Goal: Task Accomplishment & Management: Complete application form

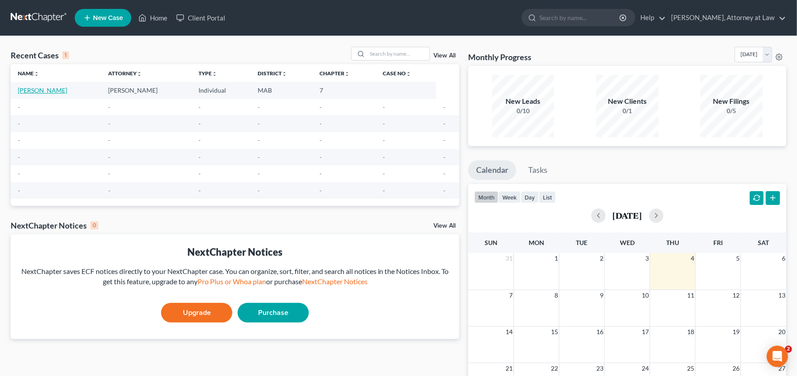
click at [36, 90] on link "[PERSON_NAME]" at bounding box center [42, 90] width 49 height 8
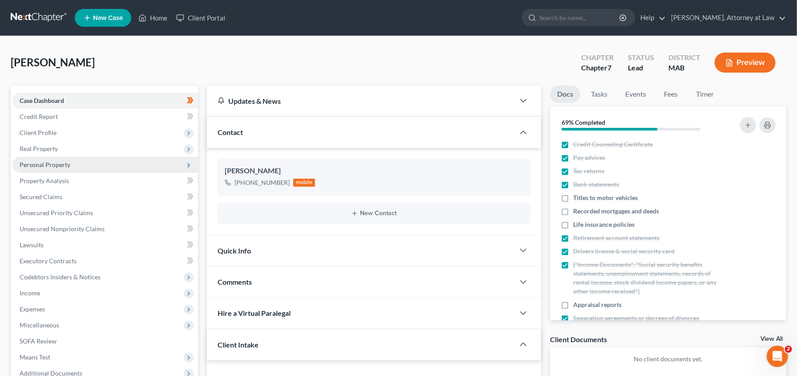
click at [30, 162] on span "Personal Property" at bounding box center [45, 165] width 51 height 8
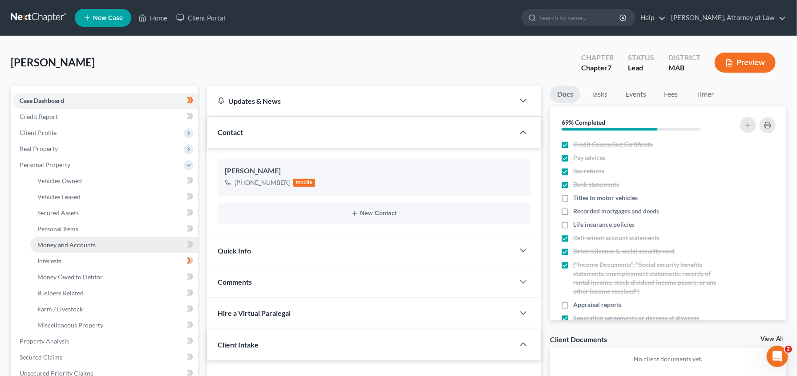
click at [53, 244] on span "Money and Accounts" at bounding box center [66, 245] width 58 height 8
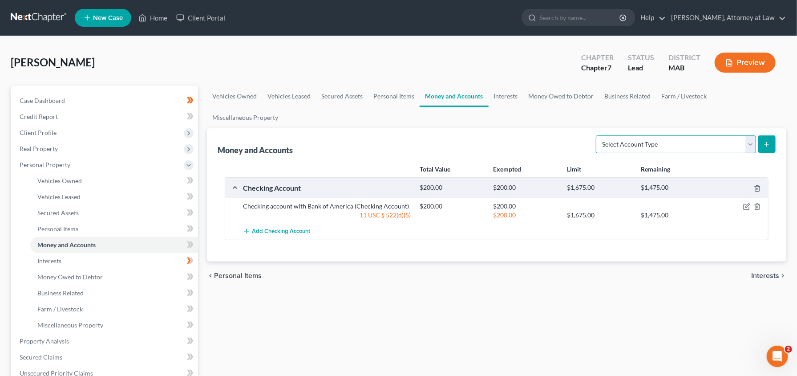
click at [747, 135] on select "Select Account Type Brokerage Cash on Hand Certificates of Deposit Checking Acc…" at bounding box center [676, 144] width 160 height 18
select select "cash_on_hand"
click at [598, 135] on select "Select Account Type Brokerage Cash on Hand Certificates of Deposit Checking Acc…" at bounding box center [676, 144] width 160 height 18
click at [761, 135] on button "submit" at bounding box center [767, 143] width 17 height 17
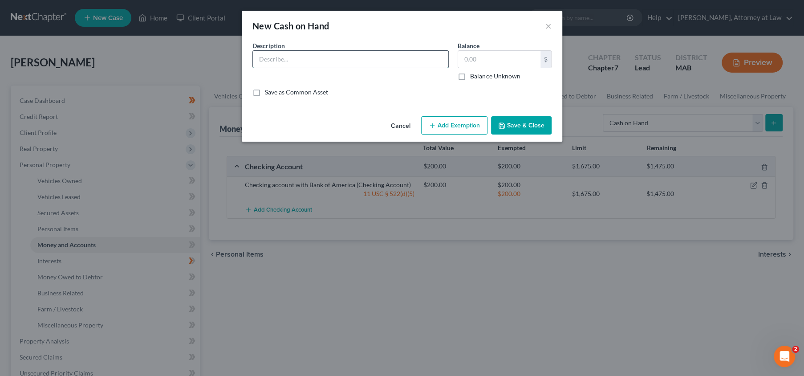
click at [290, 61] on input "text" at bounding box center [350, 59] width 195 height 17
type input "Cash"
type input "100"
click at [453, 128] on button "Add Exemption" at bounding box center [454, 125] width 66 height 19
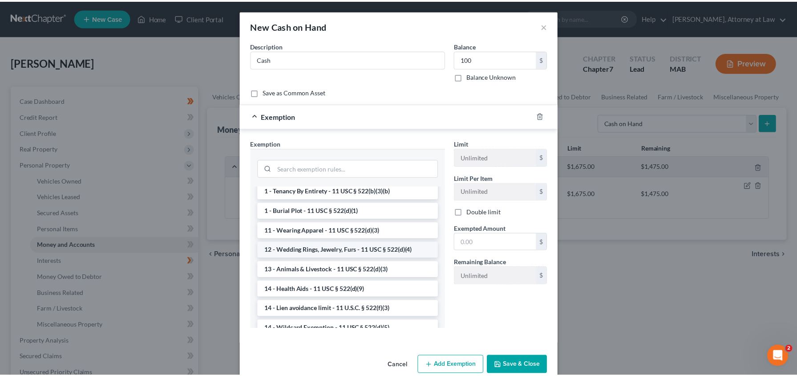
scroll to position [85, 0]
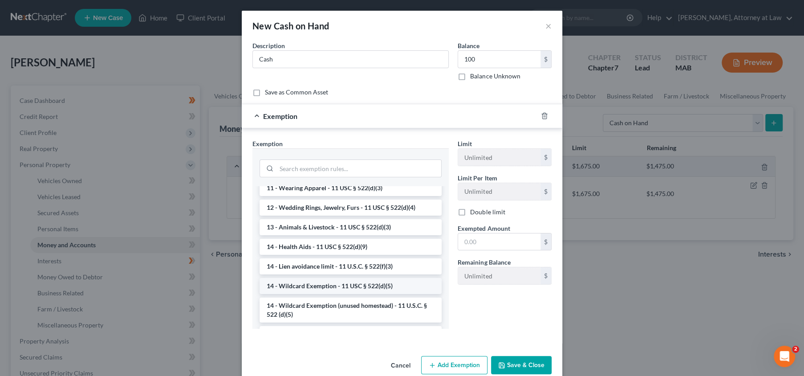
click at [325, 284] on li "14 - Wildcard Exemption - 11 USC § 522(d)(5)" at bounding box center [351, 286] width 182 height 16
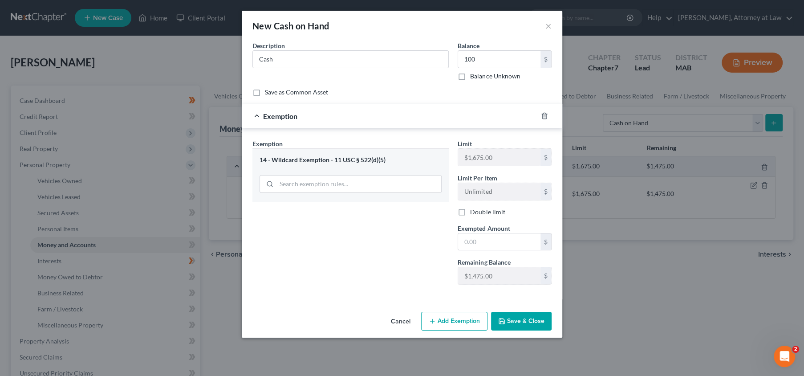
click at [515, 322] on button "Save & Close" at bounding box center [521, 321] width 61 height 19
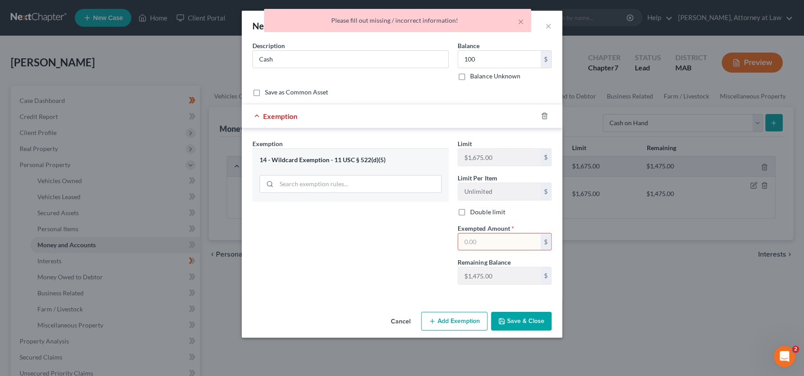
click at [507, 324] on button "Save & Close" at bounding box center [521, 321] width 61 height 19
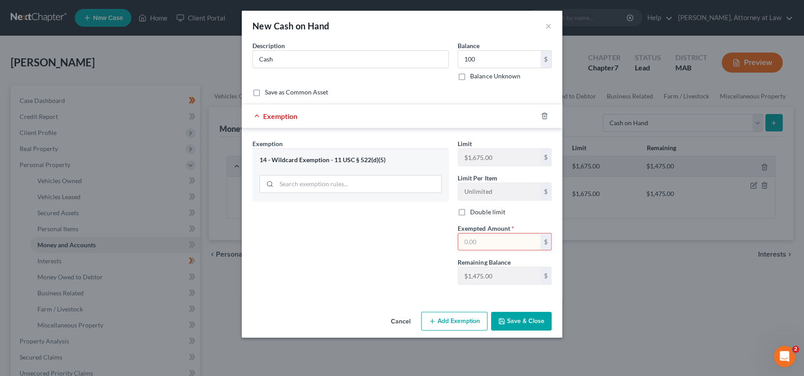
click at [477, 243] on input "text" at bounding box center [499, 241] width 82 height 17
type input "100"
click at [514, 312] on button "Save & Close" at bounding box center [521, 321] width 61 height 19
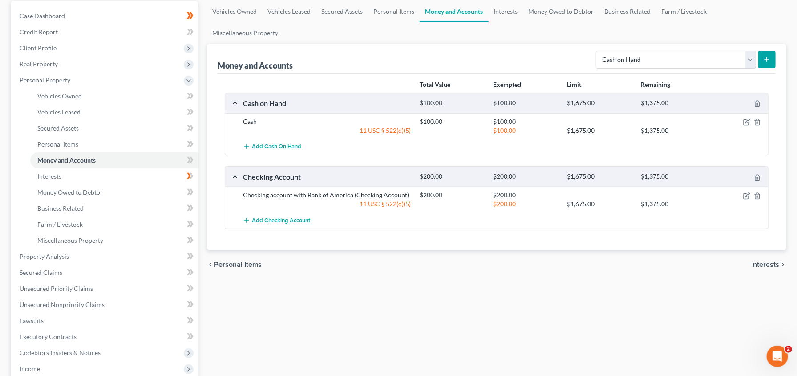
scroll to position [42, 0]
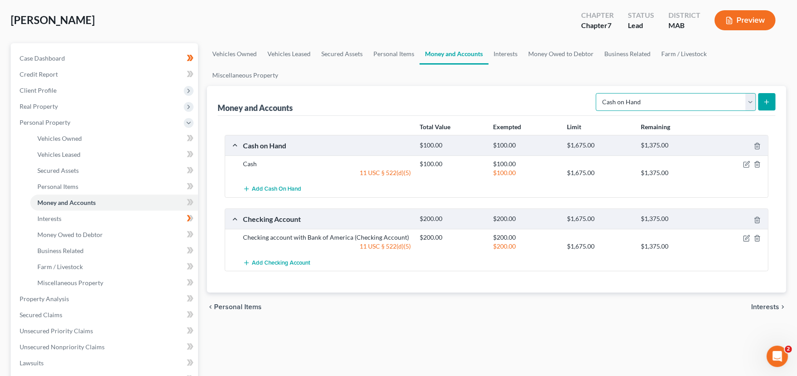
click at [751, 93] on select "Select Account Type Brokerage Cash on Hand Certificates of Deposit Checking Acc…" at bounding box center [676, 102] width 160 height 18
click at [53, 222] on link "Interests" at bounding box center [114, 219] width 168 height 16
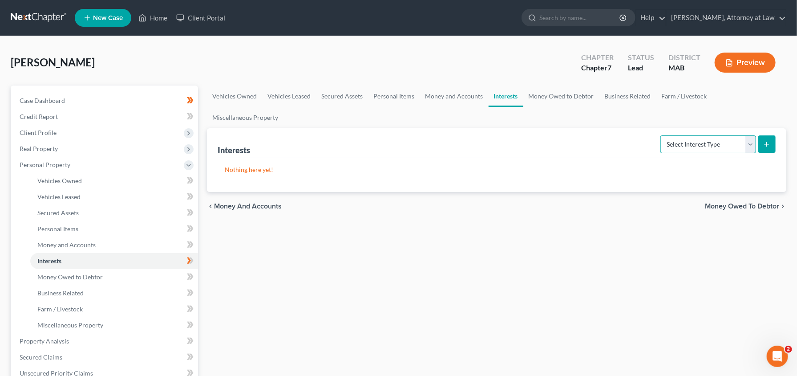
click at [747, 135] on select "Select Interest Type 401K Annuity Bond Education IRA Government Bond Government…" at bounding box center [709, 144] width 96 height 18
select select "401k"
click at [662, 135] on select "Select Interest Type 401K Annuity Bond Education IRA Government Bond Government…" at bounding box center [709, 144] width 96 height 18
click at [768, 135] on button "submit" at bounding box center [767, 143] width 17 height 17
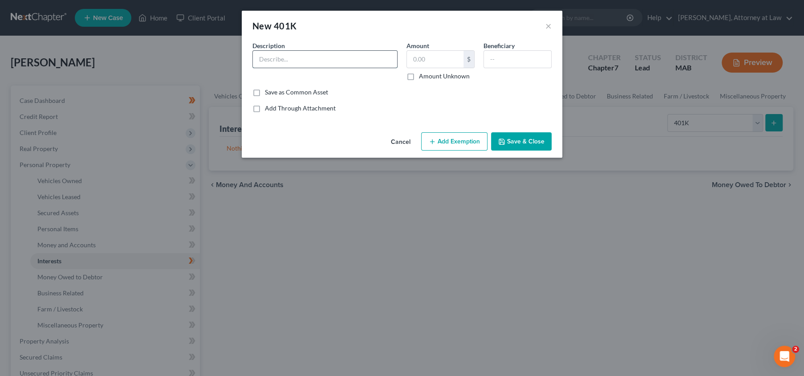
click at [273, 62] on input "text" at bounding box center [325, 59] width 144 height 17
type input "401K Fidelity"
click at [418, 59] on input "text" at bounding box center [435, 59] width 57 height 17
type input "364"
click at [516, 48] on div "Beneficiary" at bounding box center [517, 61] width 77 height 40
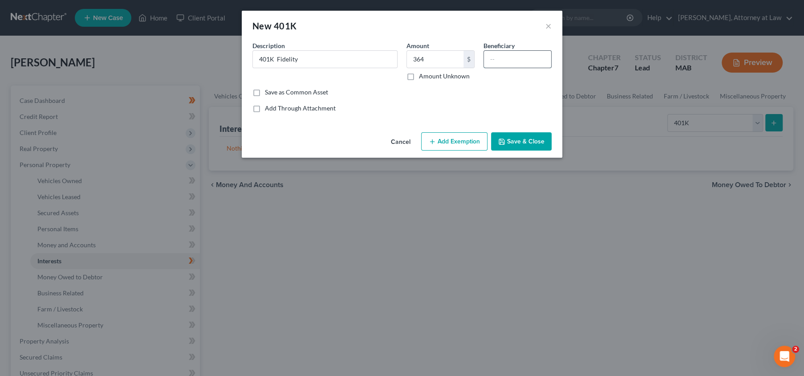
click at [517, 53] on input "text" at bounding box center [517, 59] width 67 height 17
click at [453, 142] on button "Add Exemption" at bounding box center [454, 141] width 66 height 19
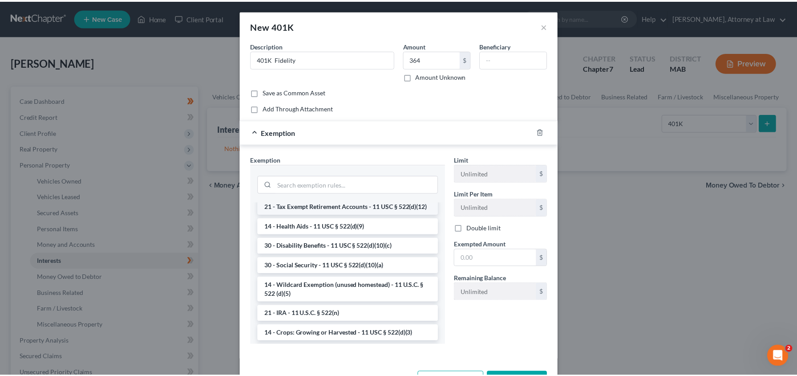
scroll to position [466, 0]
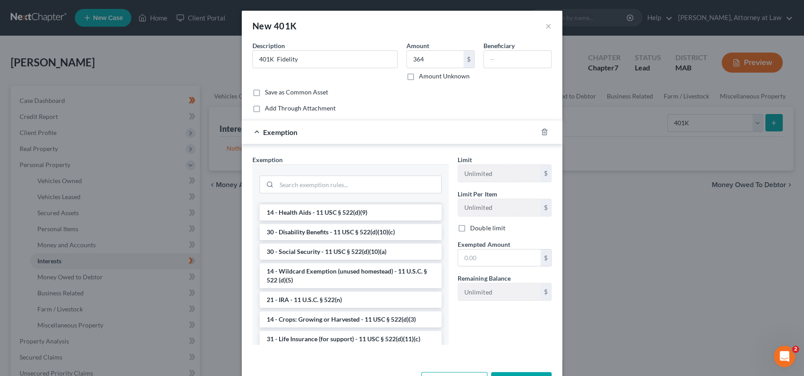
click at [277, 288] on li "14 - Wildcard Exemption (unused homestead) - 11 U.S.C. § 522 (d)(5)" at bounding box center [351, 275] width 182 height 25
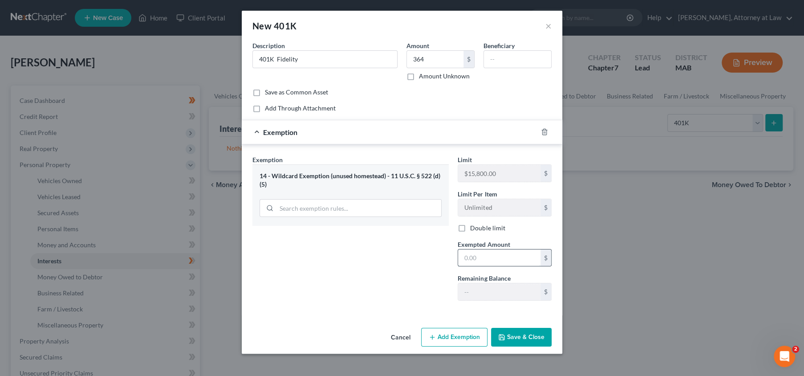
click at [476, 256] on input "text" at bounding box center [499, 257] width 82 height 17
type input "364"
click at [520, 337] on button "Save & Close" at bounding box center [521, 337] width 61 height 19
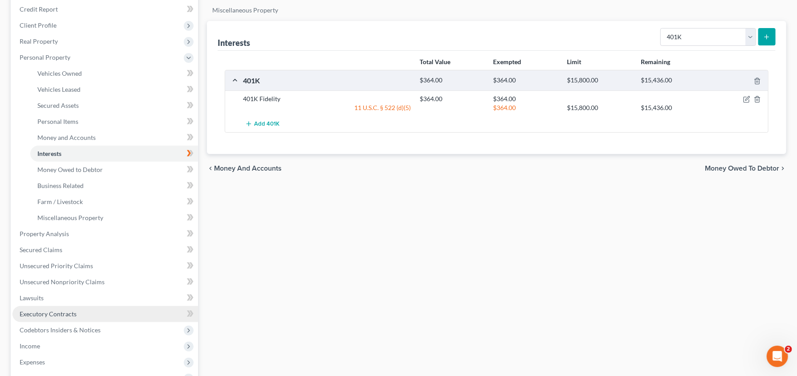
scroll to position [127, 0]
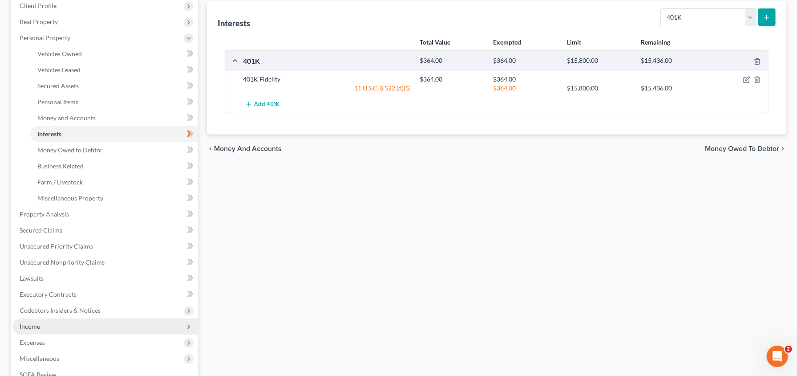
click at [185, 325] on icon at bounding box center [188, 326] width 7 height 7
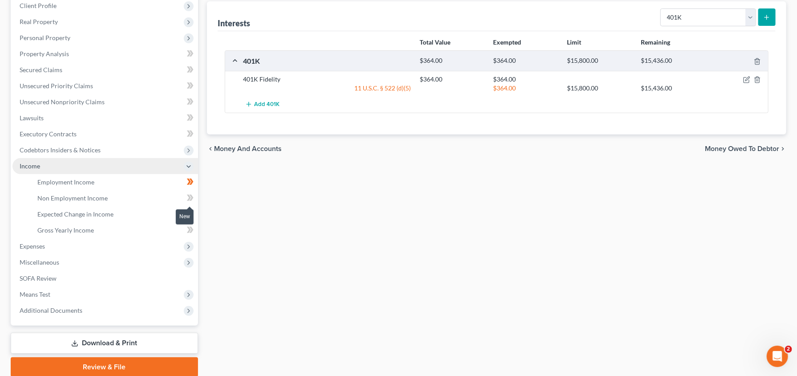
click at [186, 197] on span at bounding box center [191, 198] width 16 height 13
click at [188, 195] on icon at bounding box center [189, 198] width 4 height 6
click at [87, 195] on span "Non Employment Income" at bounding box center [72, 198] width 70 height 8
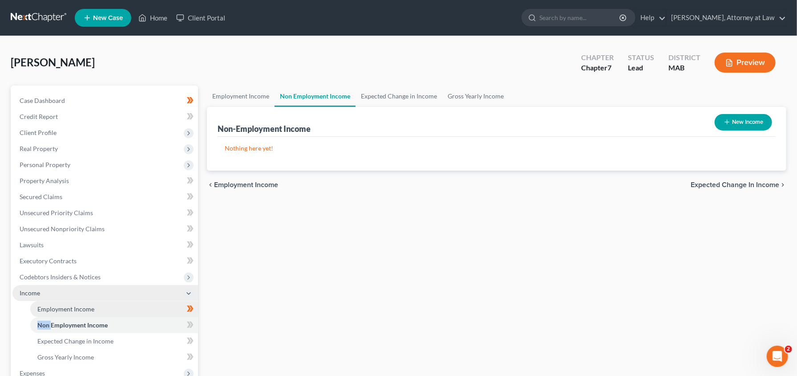
click at [71, 308] on span "Employment Income" at bounding box center [65, 309] width 57 height 8
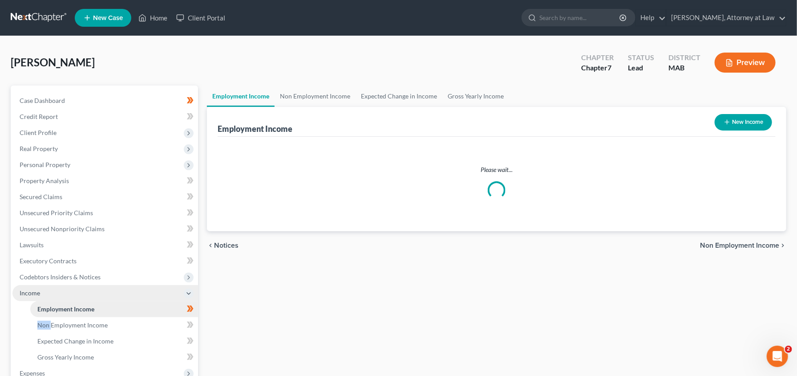
click at [71, 308] on span "Employment Income" at bounding box center [65, 309] width 57 height 8
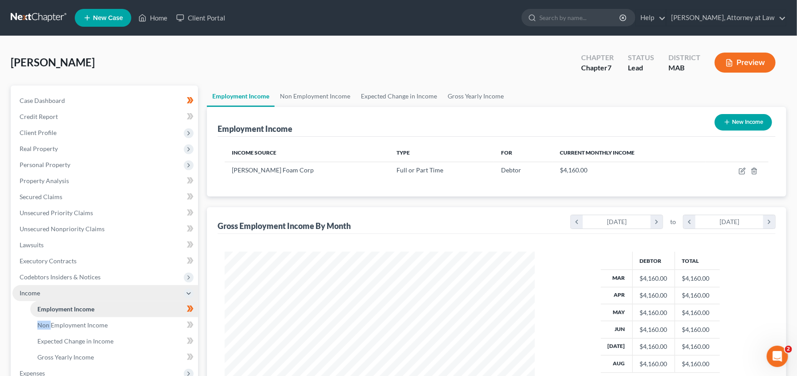
scroll to position [159, 328]
click at [59, 325] on span "Non Employment Income" at bounding box center [72, 325] width 70 height 8
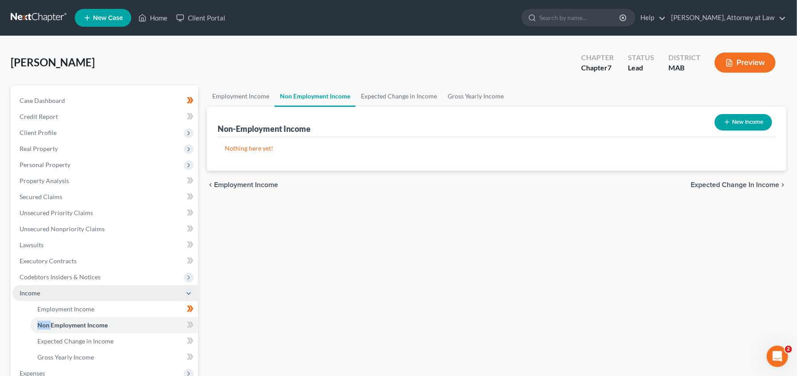
click at [749, 121] on button "New Income" at bounding box center [743, 122] width 57 height 16
select select "0"
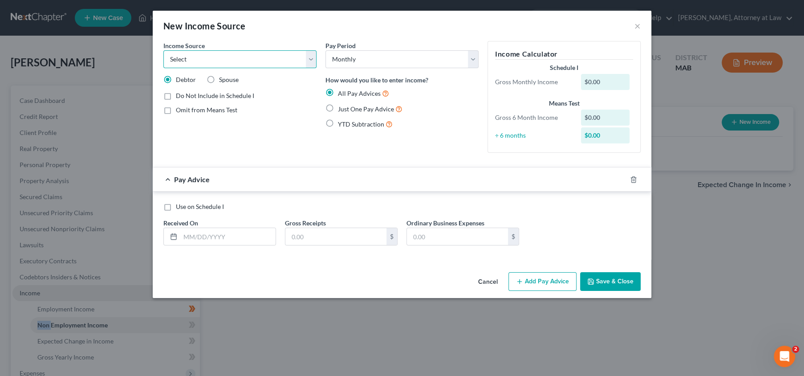
click at [311, 58] on select "Select Unemployment Disability (from employer) Pension Retirement Social Securi…" at bounding box center [239, 59] width 153 height 18
select select "2"
click at [163, 50] on select "Select Unemployment Disability (from employer) Pension Retirement Social Securi…" at bounding box center [239, 59] width 153 height 18
click at [338, 109] on label "Just One Pay Advice" at bounding box center [370, 109] width 65 height 10
click at [341, 109] on input "Just One Pay Advice" at bounding box center [344, 107] width 6 height 6
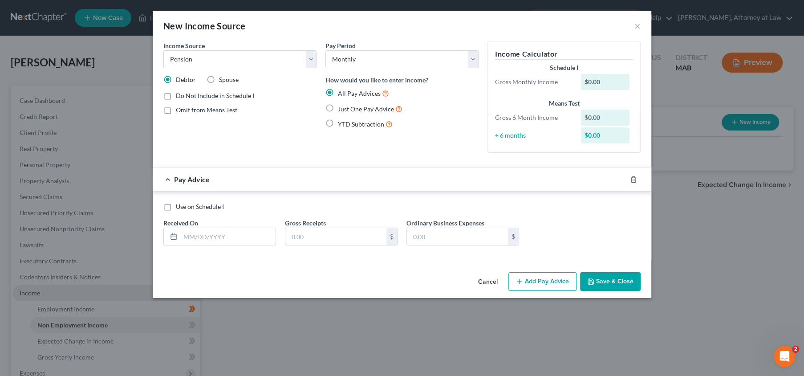
radio input "true"
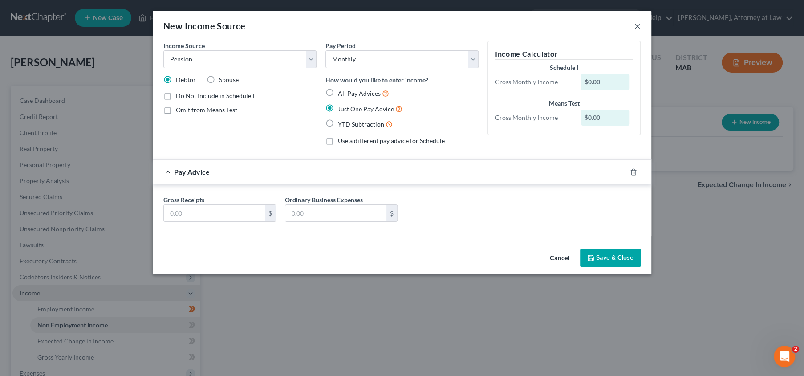
click at [635, 25] on button "×" at bounding box center [637, 25] width 6 height 11
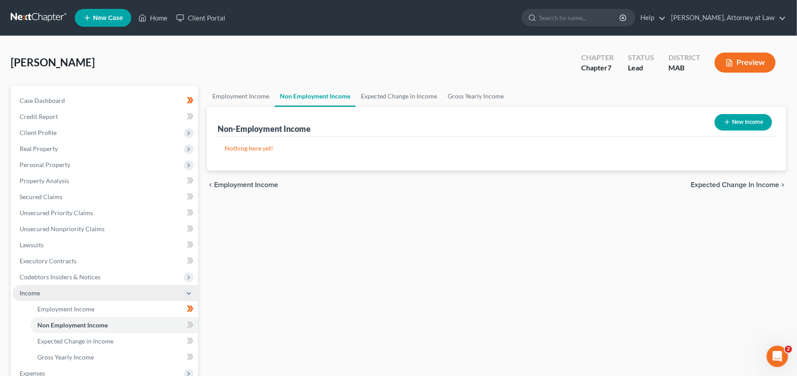
click at [745, 121] on button "New Income" at bounding box center [743, 122] width 57 height 16
select select "0"
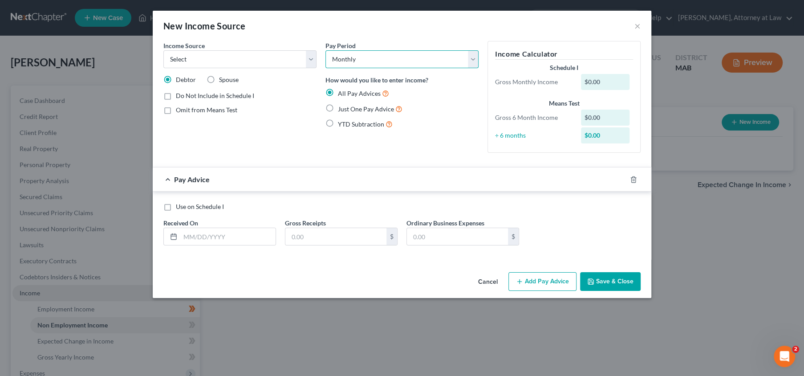
click at [472, 60] on select "Select Monthly Twice Monthly Every Other Week Weekly" at bounding box center [401, 59] width 153 height 18
click at [469, 60] on select "Select Monthly Twice Monthly Every Other Week Weekly" at bounding box center [401, 59] width 153 height 18
click at [187, 240] on input "text" at bounding box center [227, 236] width 95 height 17
click at [394, 239] on div "$" at bounding box center [391, 236] width 11 height 17
click at [176, 207] on label "Use on Schedule I" at bounding box center [200, 206] width 48 height 9
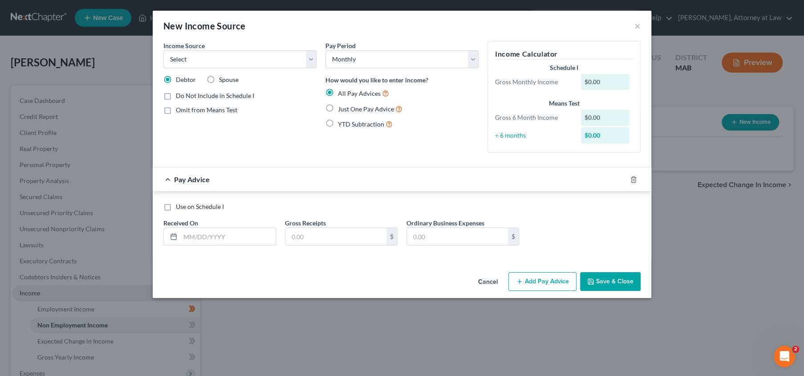
click at [179, 207] on input "Use on Schedule I" at bounding box center [182, 205] width 6 height 6
checkbox input "true"
click at [471, 56] on select "Select Monthly Twice Monthly Every Other Week Weekly" at bounding box center [401, 59] width 153 height 18
click at [639, 27] on button "×" at bounding box center [637, 25] width 6 height 11
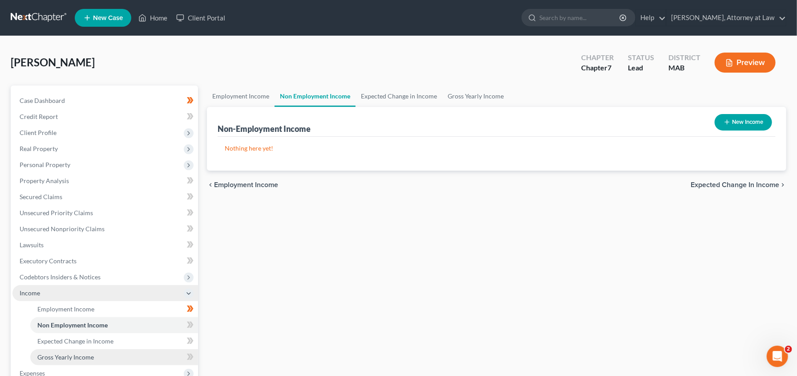
click at [72, 357] on span "Gross Yearly Income" at bounding box center [65, 357] width 57 height 8
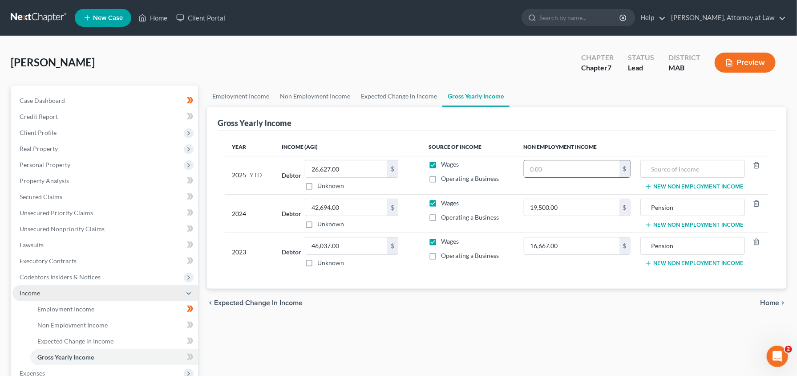
click at [553, 166] on input "text" at bounding box center [571, 168] width 95 height 17
type input "16,995"
click at [669, 172] on input "text" at bounding box center [692, 168] width 95 height 17
click at [730, 165] on input "text" at bounding box center [692, 168] width 95 height 17
type input "Pension"
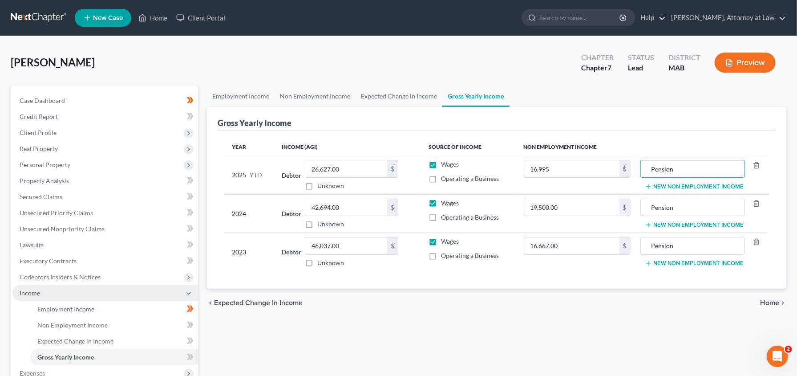
click at [604, 286] on div "Year Income (AGI) Source of Income Non Employment Income 2025 YTD Debtor 26,627…" at bounding box center [497, 210] width 558 height 158
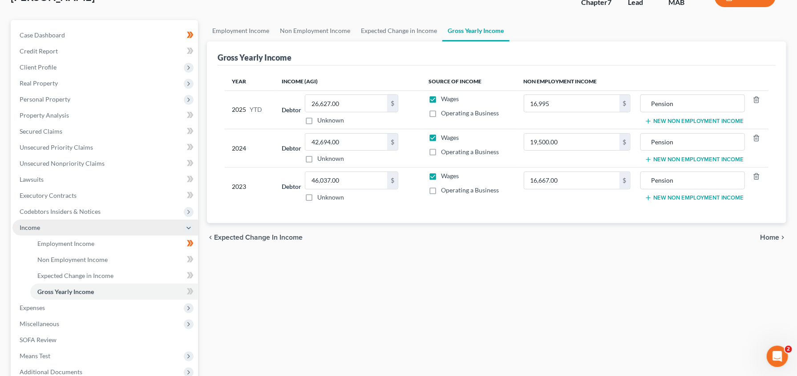
scroll to position [85, 0]
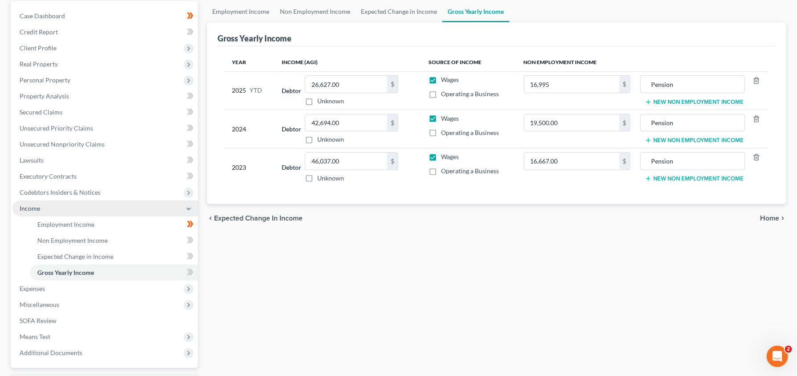
click at [259, 215] on span "Expected Change in Income" at bounding box center [258, 218] width 89 height 7
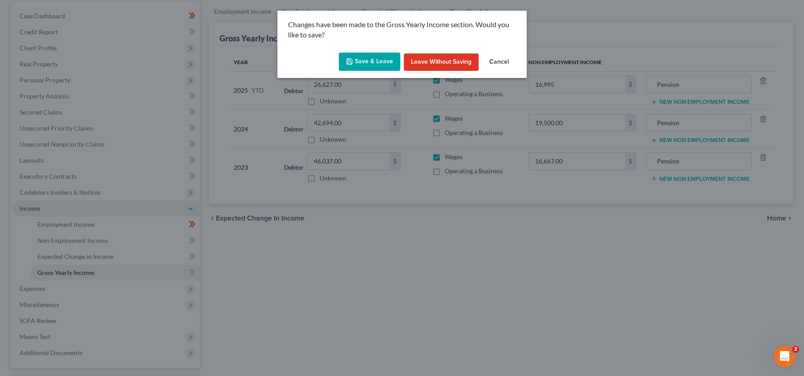
click at [371, 61] on button "Save & Leave" at bounding box center [369, 62] width 61 height 19
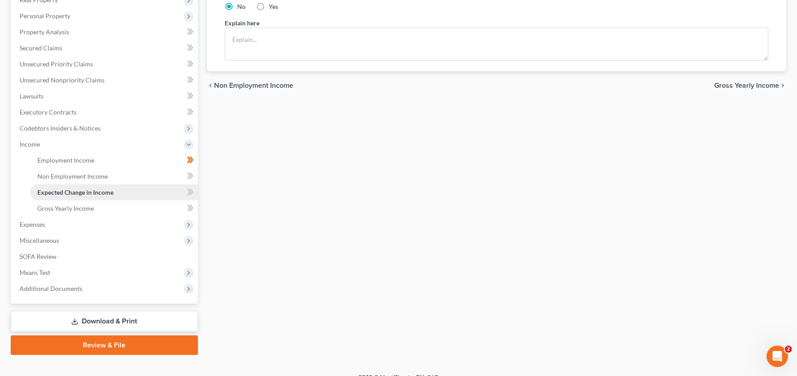
scroll to position [160, 0]
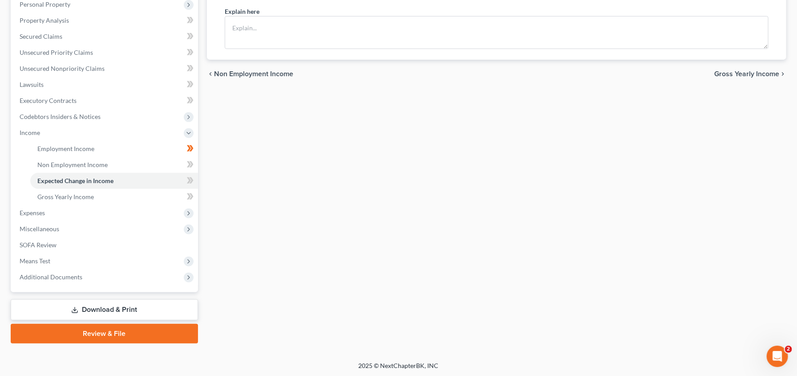
click at [101, 309] on link "Download & Print" at bounding box center [104, 309] width 187 height 21
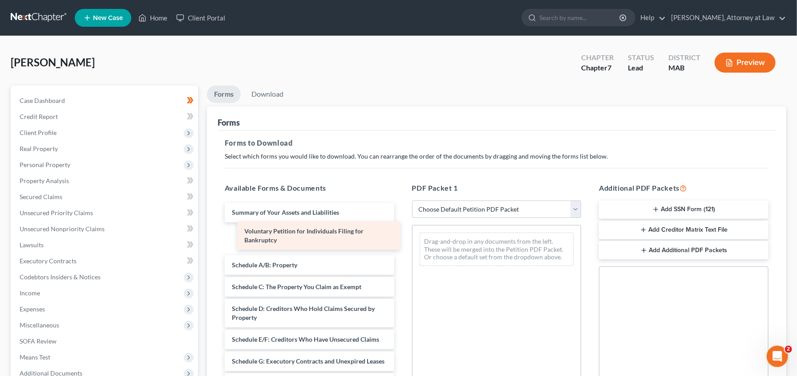
drag, startPoint x: 244, startPoint y: 219, endPoint x: 257, endPoint y: 239, distance: 22.8
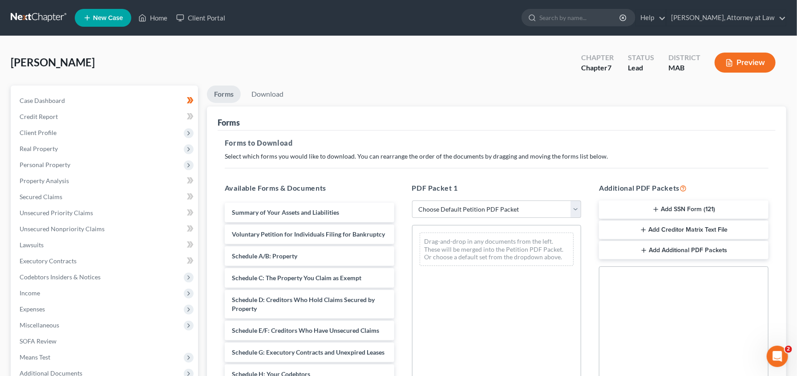
drag, startPoint x: 673, startPoint y: 203, endPoint x: 656, endPoint y: 206, distance: 16.8
click at [630, 235] on div "Additional PDF Packets Add SSN Form (121) Add Creditor Matrix Text File Add Add…" at bounding box center [683, 326] width 187 height 302
drag, startPoint x: 655, startPoint y: 207, endPoint x: 579, endPoint y: 240, distance: 83.5
click at [590, 240] on div "Additional PDF Packets Add SSN Form (121) Add Creditor Matrix Text File Add Add…" at bounding box center [683, 326] width 187 height 302
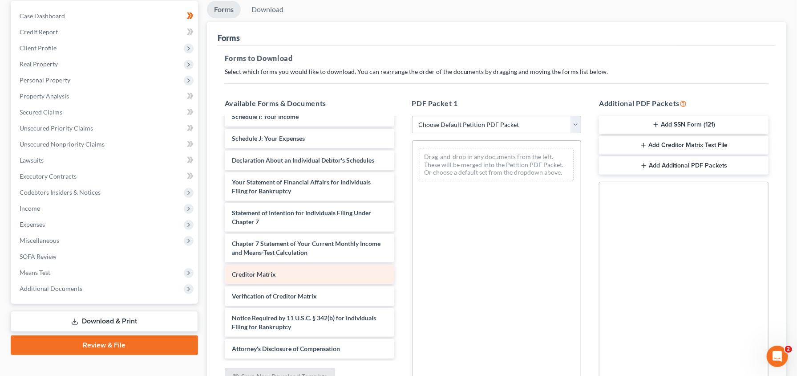
scroll to position [127, 0]
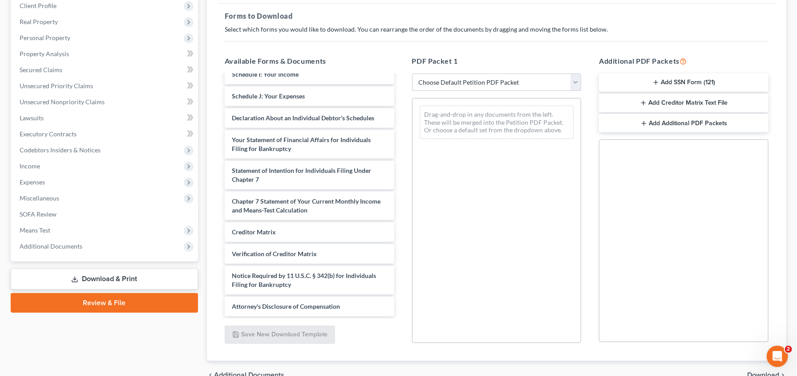
click at [573, 83] on select "Choose Default Petition PDF Packet Complete Bankruptcy Petition (all forms and …" at bounding box center [497, 82] width 170 height 18
select select "0"
click at [412, 73] on select "Choose Default Petition PDF Packet Complete Bankruptcy Petition (all forms and …" at bounding box center [497, 82] width 170 height 18
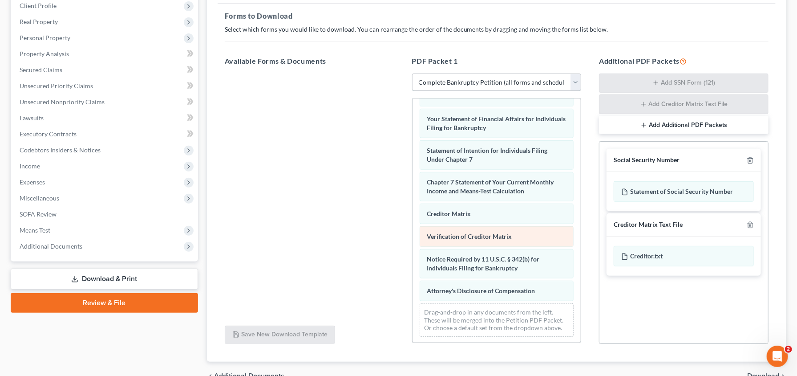
scroll to position [169, 0]
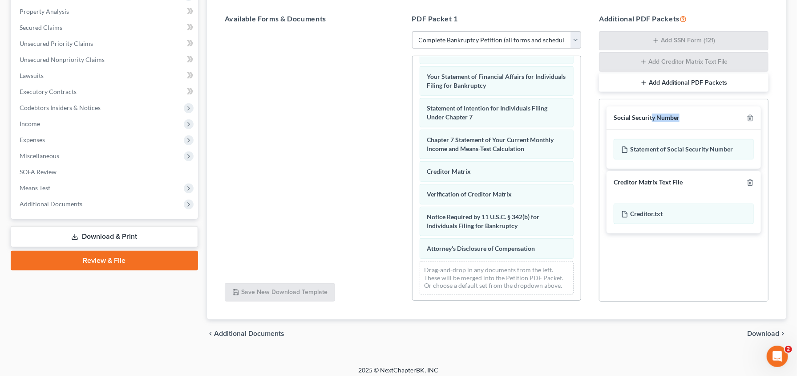
drag, startPoint x: 651, startPoint y: 110, endPoint x: 633, endPoint y: 124, distance: 22.9
click at [631, 134] on div "Social Security Number Statement of Social Security Number" at bounding box center [684, 137] width 154 height 62
drag, startPoint x: 633, startPoint y: 124, endPoint x: 598, endPoint y: 138, distance: 37.1
click at [591, 146] on div "Additional PDF Packets Add SSN Form (121) Add Creditor Matrix Text File Add Add…" at bounding box center [683, 157] width 187 height 303
click at [772, 319] on div "chevron_left Additional Documents Download chevron_right" at bounding box center [497, 333] width 580 height 28
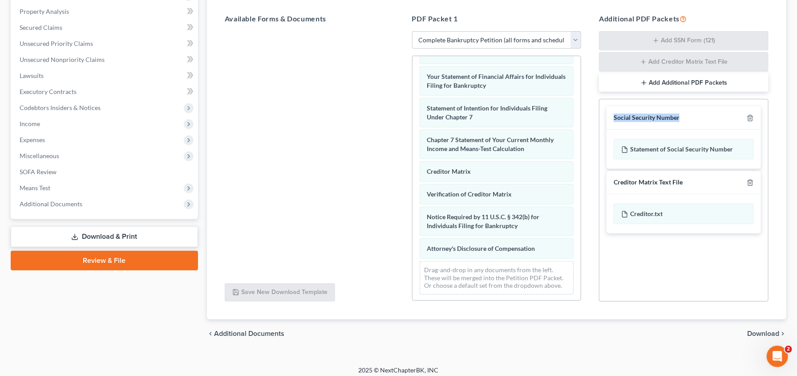
drag, startPoint x: 684, startPoint y: 116, endPoint x: 612, endPoint y: 114, distance: 72.1
click at [612, 114] on div "Social Security Number" at bounding box center [684, 117] width 154 height 23
click at [109, 232] on link "Download & Print" at bounding box center [104, 236] width 187 height 21
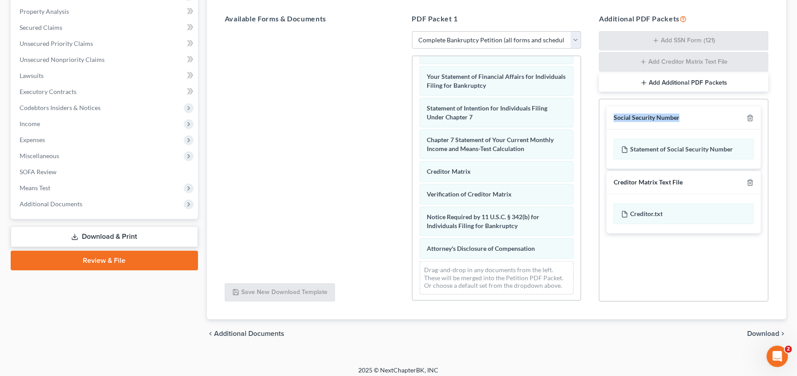
click at [768, 331] on span "Download" at bounding box center [763, 333] width 32 height 7
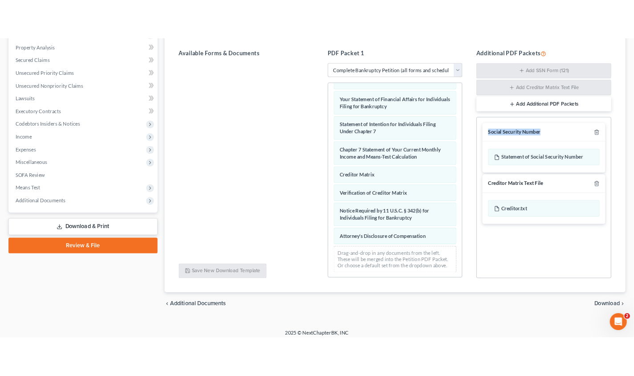
scroll to position [97, 0]
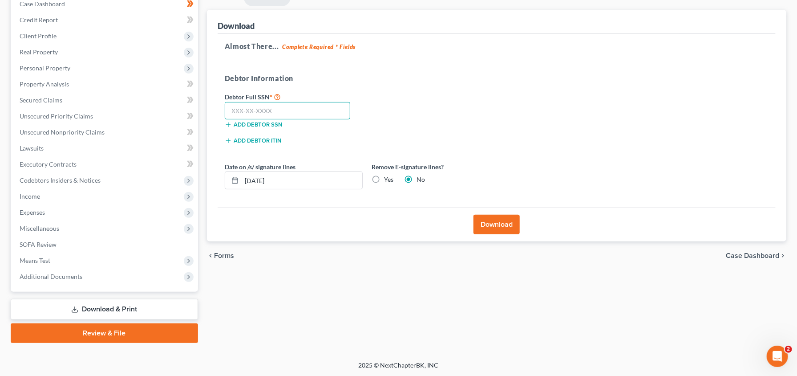
click at [240, 114] on input "text" at bounding box center [288, 111] width 126 height 18
type input "031-68-1398"
click at [384, 175] on label "Yes" at bounding box center [388, 179] width 9 height 9
click at [388, 175] on input "Yes" at bounding box center [391, 178] width 6 height 6
radio input "true"
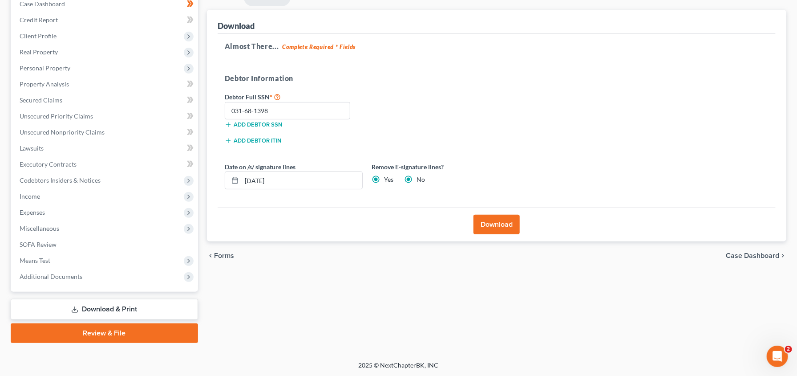
radio input "false"
click at [507, 226] on button "Download" at bounding box center [497, 225] width 46 height 20
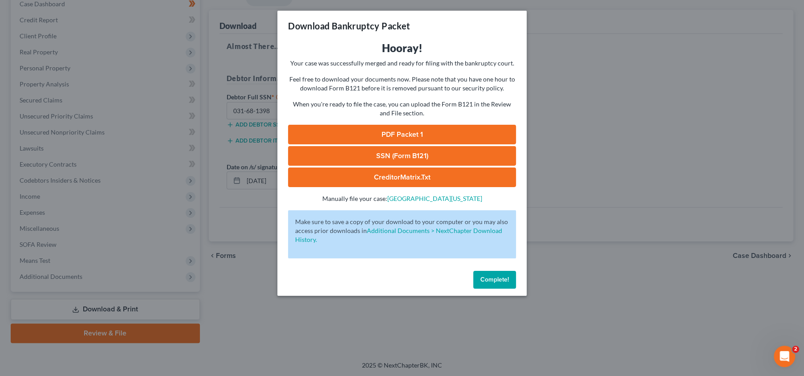
click at [400, 129] on link "PDF Packet 1" at bounding box center [402, 135] width 228 height 20
click at [369, 151] on link "SSN (Form B121)" at bounding box center [402, 156] width 228 height 20
click at [386, 173] on link "CreditorMatrix.txt" at bounding box center [402, 177] width 228 height 20
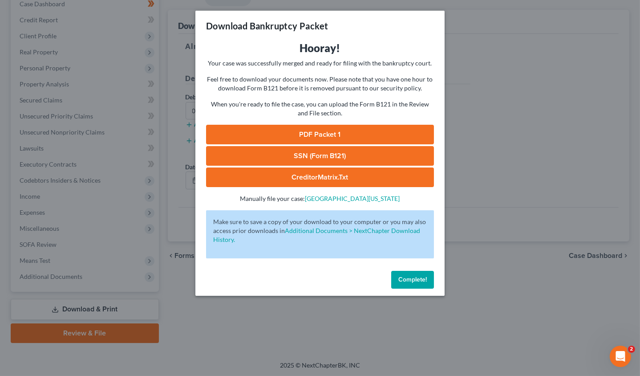
drag, startPoint x: 322, startPoint y: 172, endPoint x: 281, endPoint y: 179, distance: 41.6
click at [281, 179] on link "CreditorMatrix.txt" at bounding box center [320, 177] width 228 height 20
